Goal: Check status: Check status

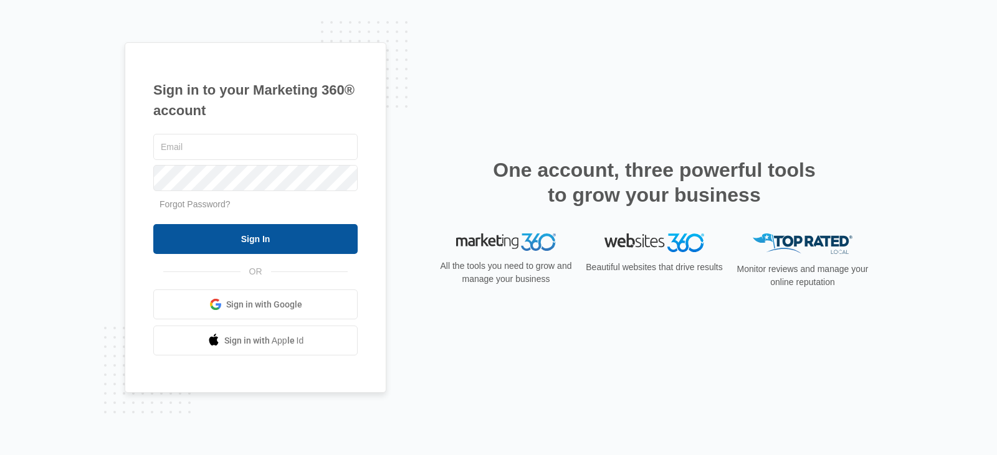
type input "[PERSON_NAME][EMAIL_ADDRESS][PERSON_NAME][DOMAIN_NAME]"
click at [255, 237] on input "Sign In" at bounding box center [255, 239] width 204 height 30
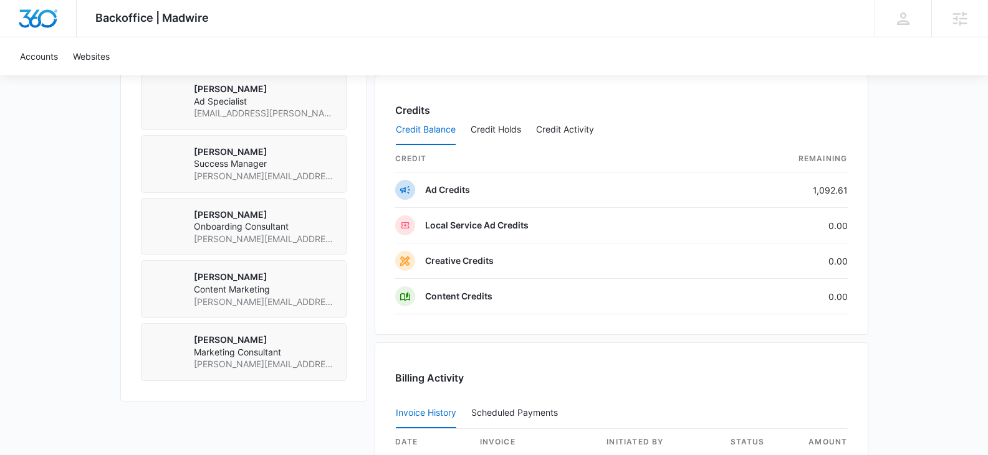
scroll to position [903, 0]
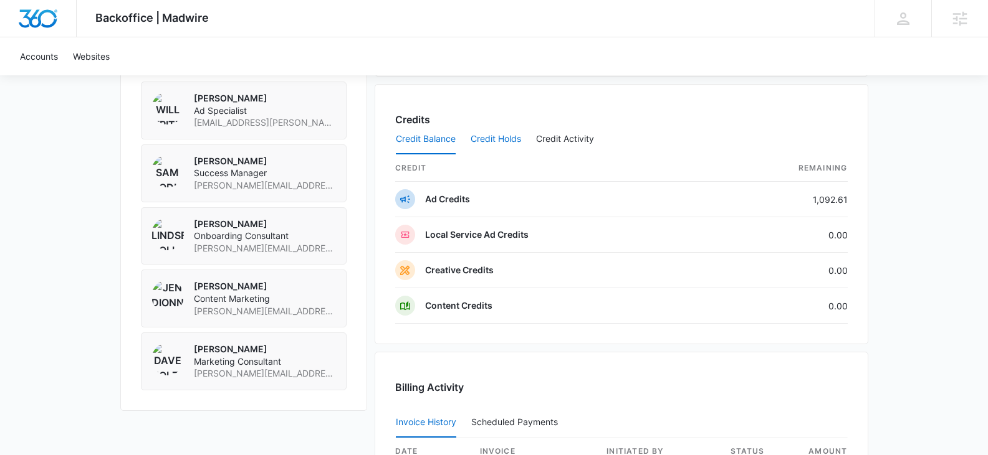
click at [502, 142] on button "Credit Holds" at bounding box center [495, 140] width 50 height 30
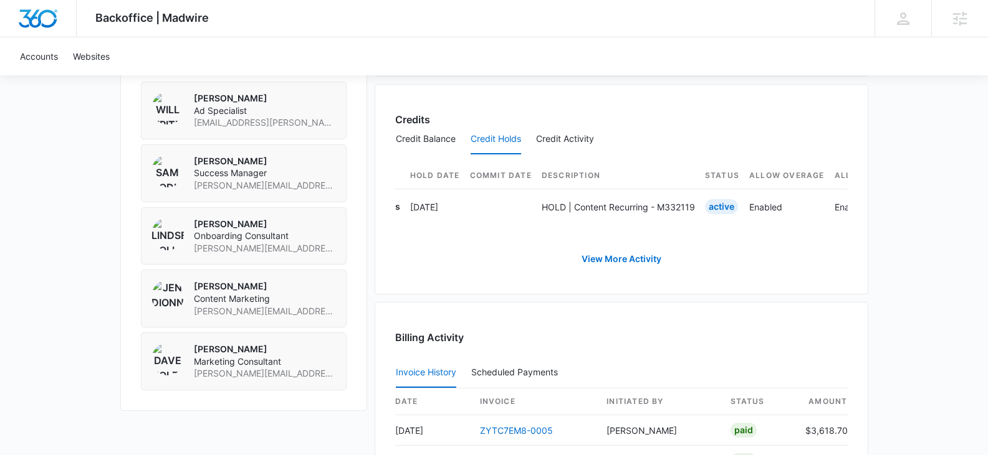
scroll to position [0, 0]
